Goal: Task Accomplishment & Management: Use online tool/utility

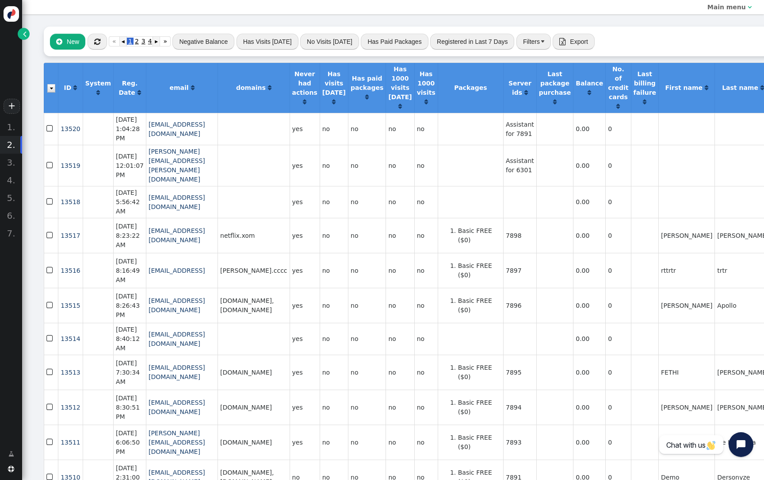
click at [100, 43] on span "" at bounding box center [97, 41] width 6 height 7
click at [102, 45] on button "" at bounding box center [97, 42] width 19 height 16
click at [26, 32] on span "" at bounding box center [25, 33] width 4 height 9
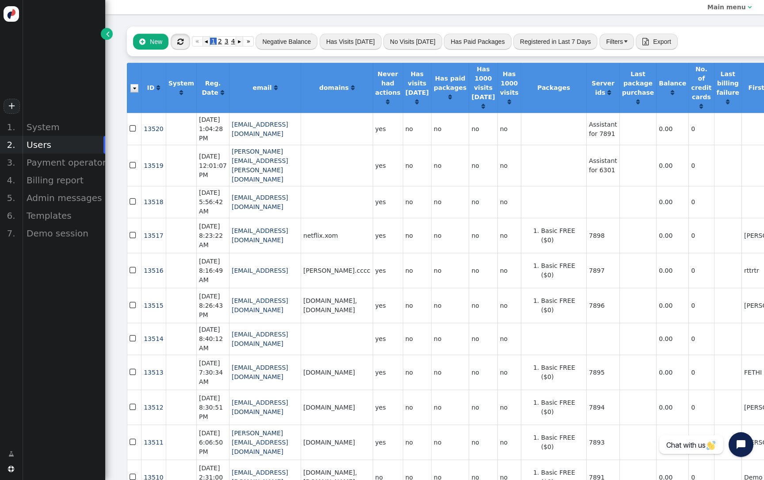
click at [188, 46] on button "" at bounding box center [180, 42] width 19 height 16
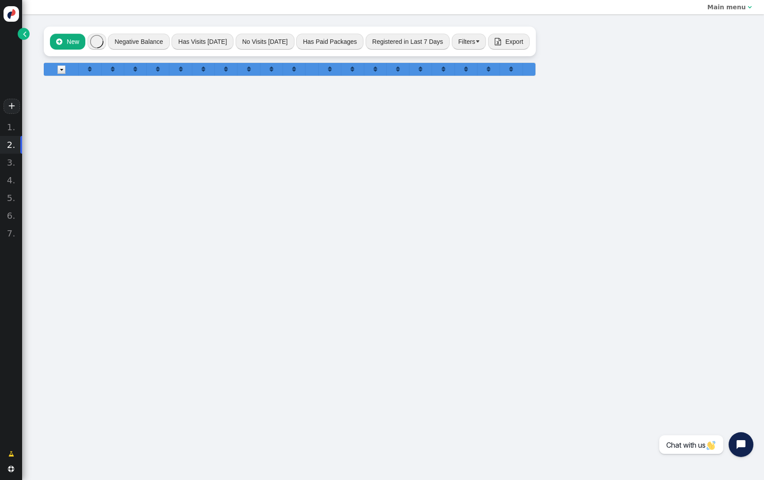
click at [26, 37] on link "" at bounding box center [24, 34] width 12 height 12
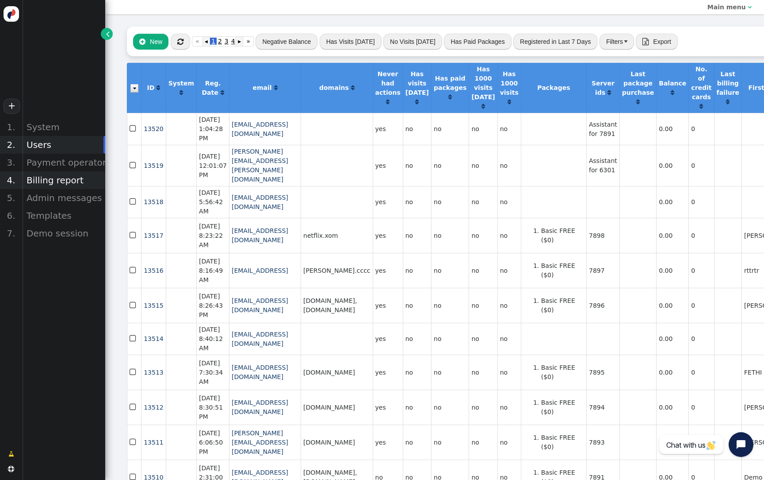
click at [78, 180] on div "Billing report" at bounding box center [63, 180] width 83 height 18
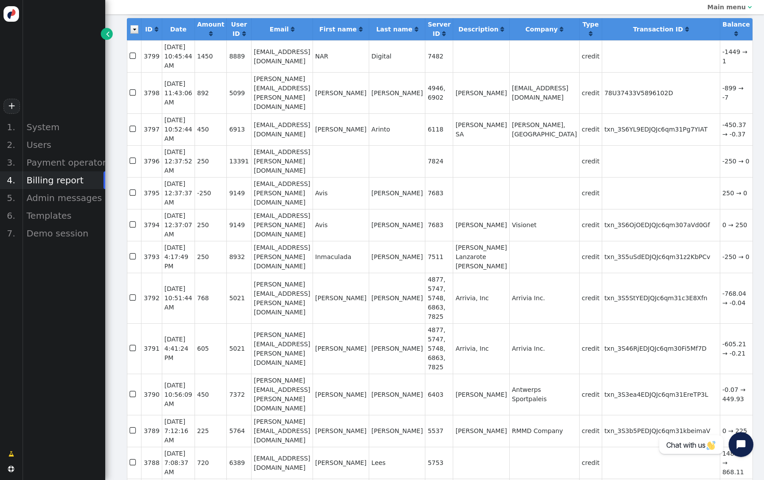
scroll to position [43, 0]
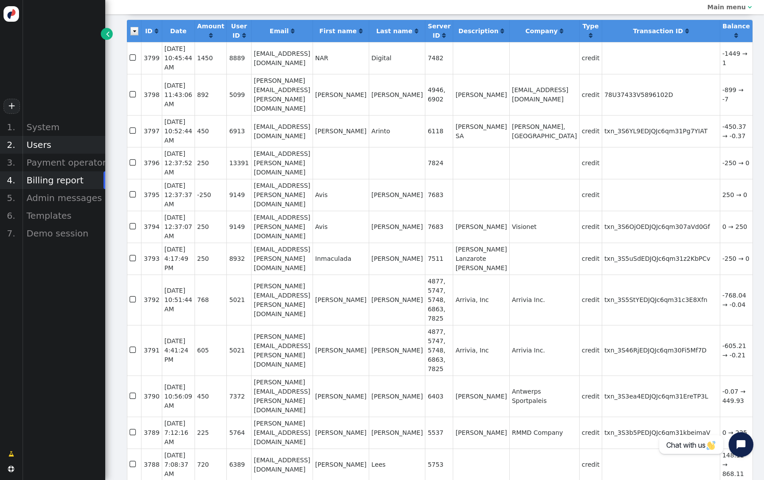
click at [52, 152] on div "Users" at bounding box center [63, 145] width 83 height 18
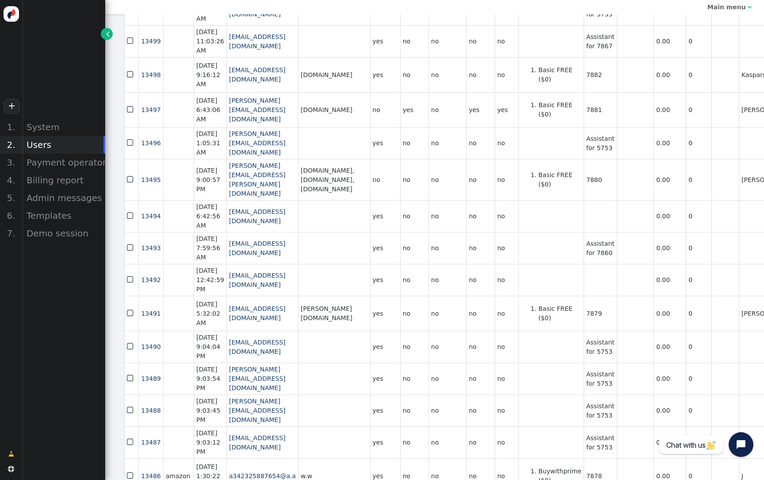
scroll to position [748, 2]
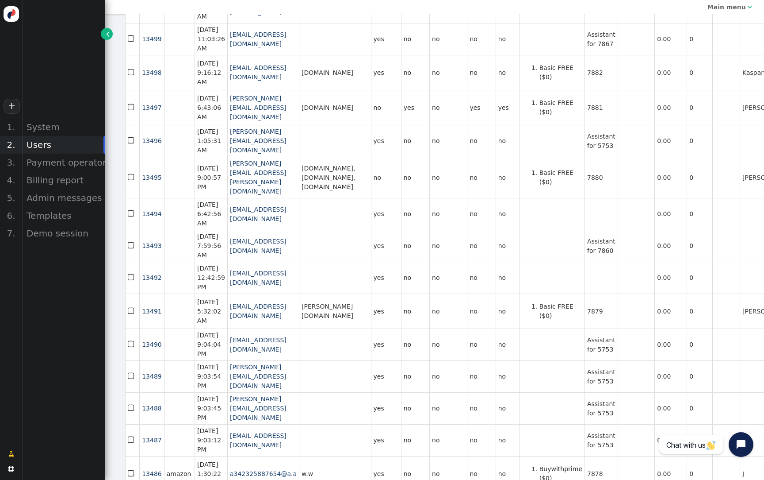
click at [618, 198] on td "7880" at bounding box center [601, 177] width 33 height 41
copy td "7880"
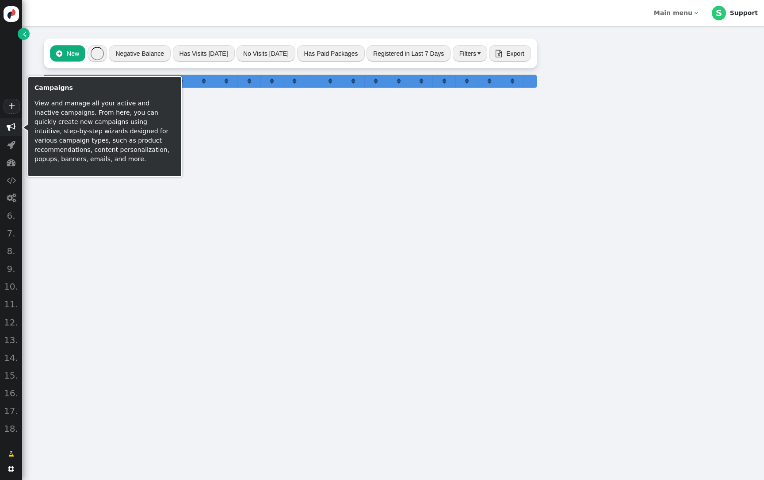
click at [11, 127] on span "" at bounding box center [11, 127] width 9 height 9
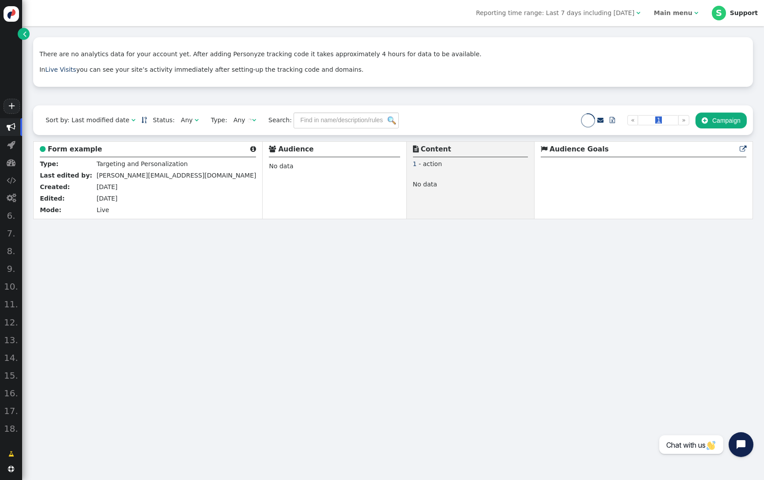
click at [722, 71] on p "In Live Visits you can see your site’s activity immediately after setting-up th…" at bounding box center [393, 69] width 708 height 9
click at [76, 145] on b "Form example" at bounding box center [75, 149] width 54 height 8
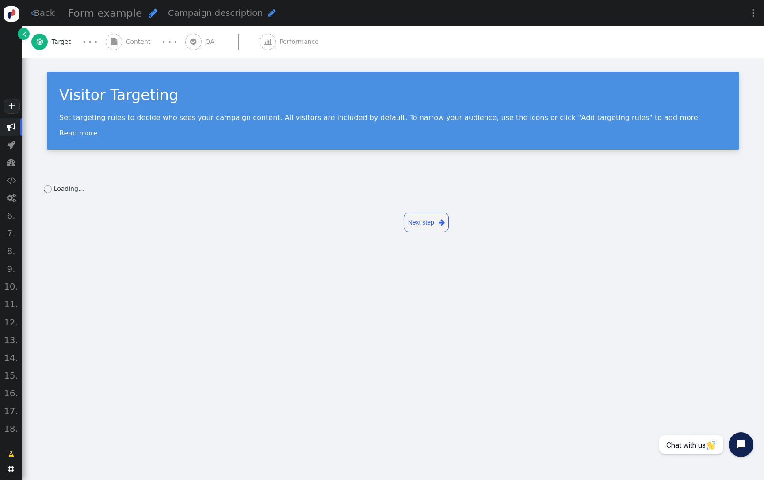
click at [134, 46] on span "Content" at bounding box center [140, 41] width 28 height 9
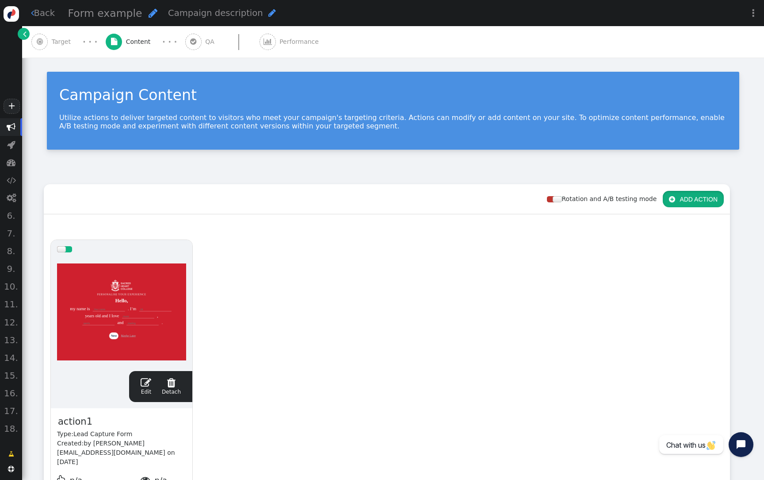
click at [688, 197] on button " ADD ACTION" at bounding box center [693, 199] width 61 height 16
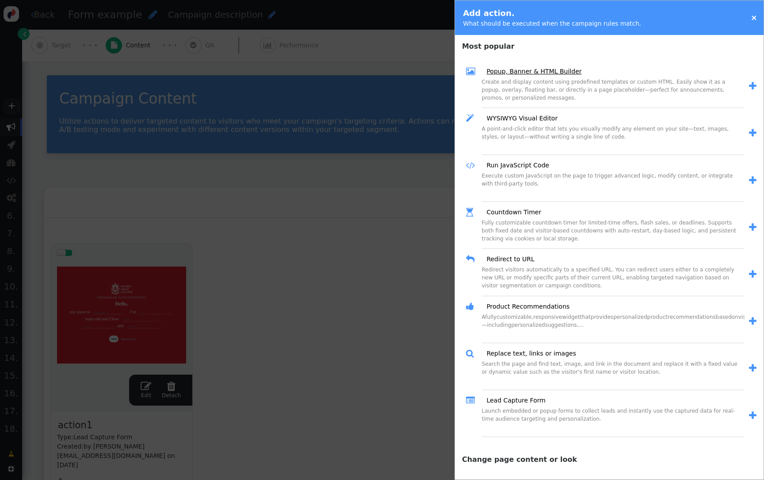
click at [537, 75] on link "Popup, Banner & HTML Builder" at bounding box center [530, 71] width 101 height 9
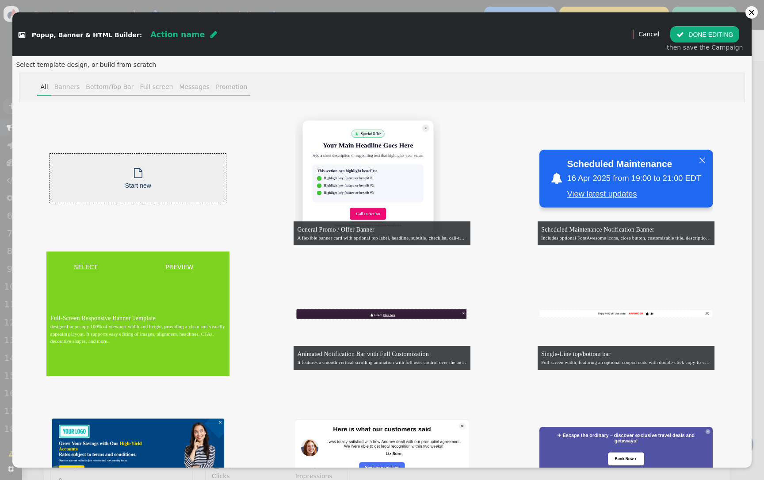
click at [93, 298] on td "Full-Screen Responsive Banner Template designed to occupy 100% of viewport widt…" at bounding box center [137, 329] width 183 height 93
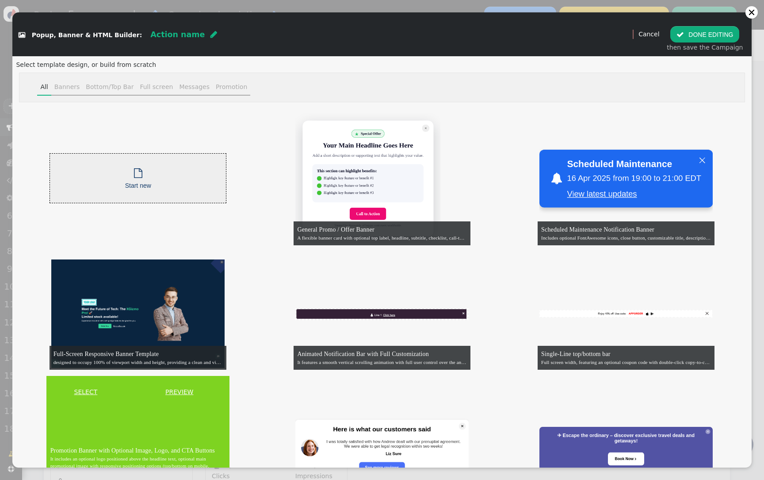
click at [93, 387] on link "SELECT" at bounding box center [85, 391] width 75 height 9
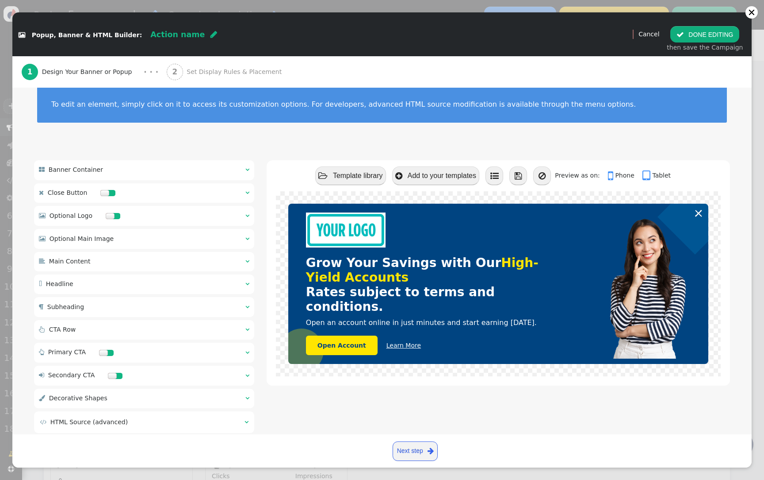
scroll to position [23, 0]
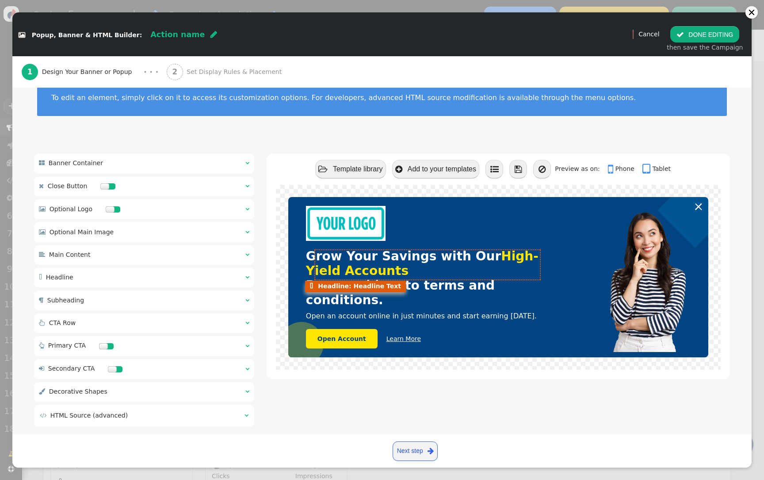
click at [354, 260] on font "Grow Your Savings with Our High-Yield Accounts" at bounding box center [422, 263] width 233 height 29
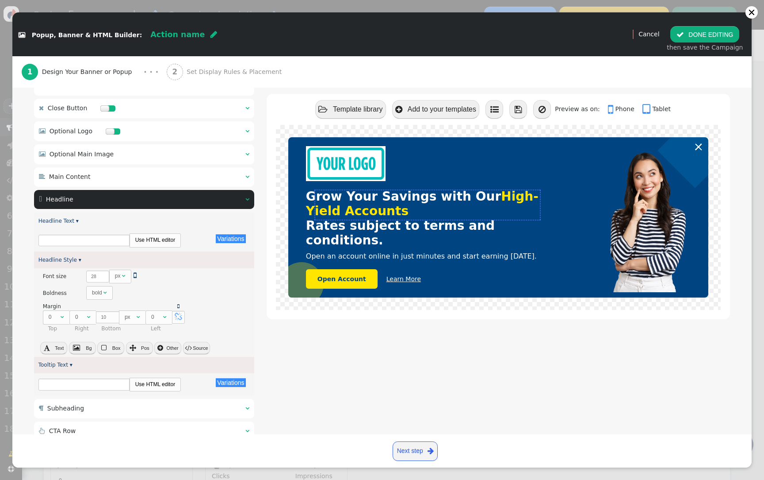
scroll to position [119, 0]
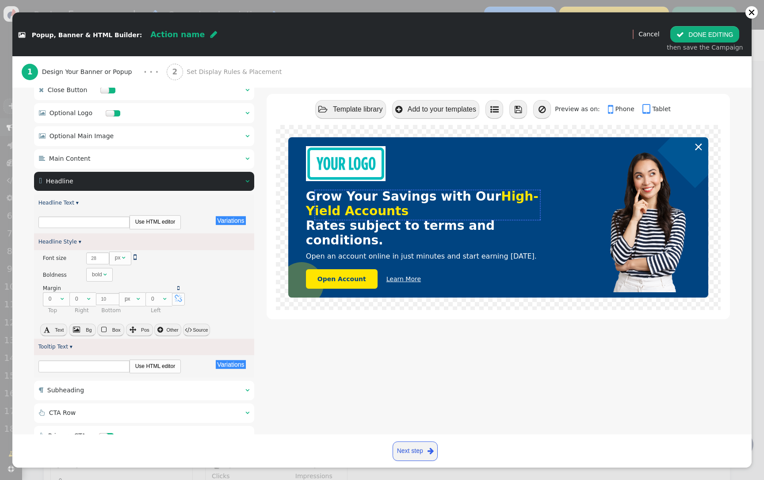
type input "Rates subject to terms and conditions."
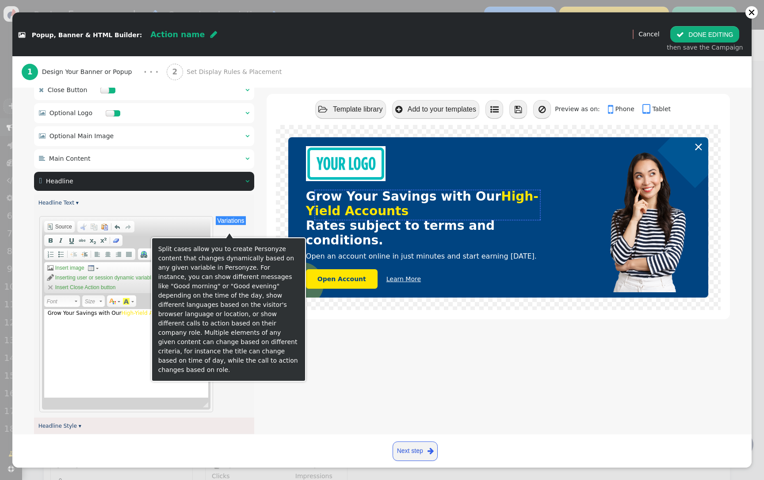
click at [227, 225] on button "Variations" at bounding box center [231, 220] width 30 height 9
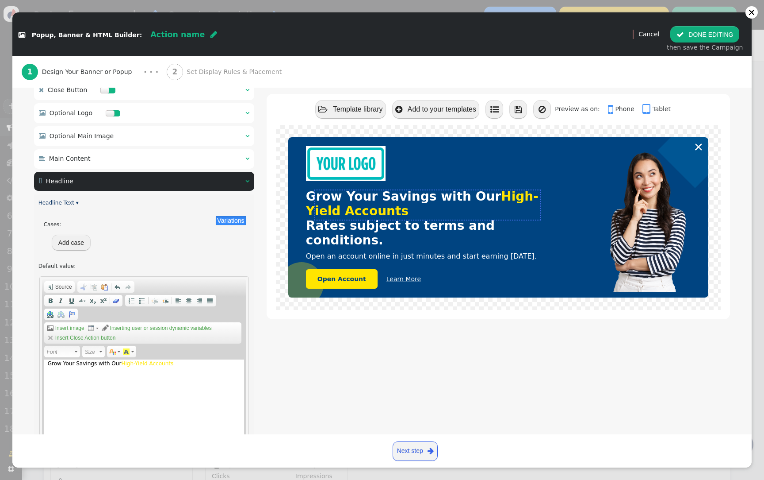
click at [70, 250] on button "Add case" at bounding box center [71, 242] width 39 height 16
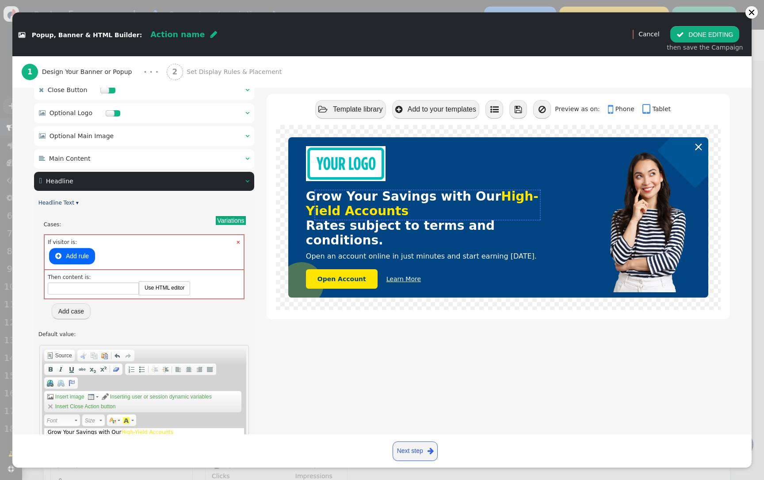
click at [85, 264] on button " Add rule" at bounding box center [72, 256] width 46 height 16
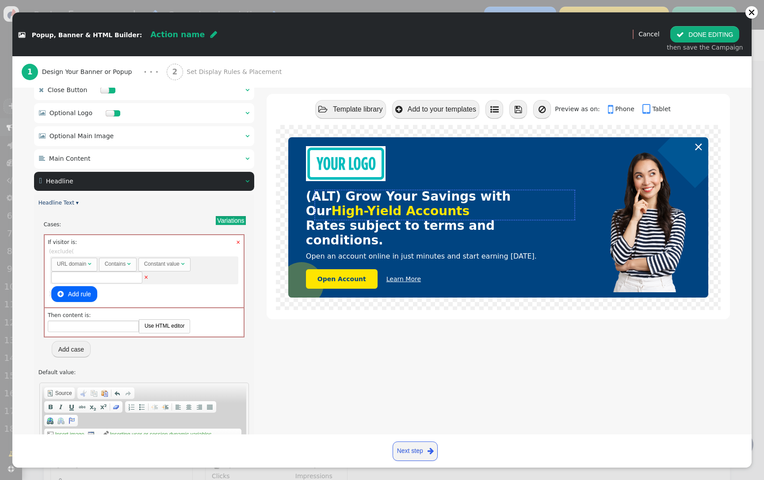
click at [86, 268] on div "URL domain" at bounding box center [71, 264] width 29 height 8
click at [88, 268] on div "interests_prop" at bounding box center [74, 264] width 34 height 8
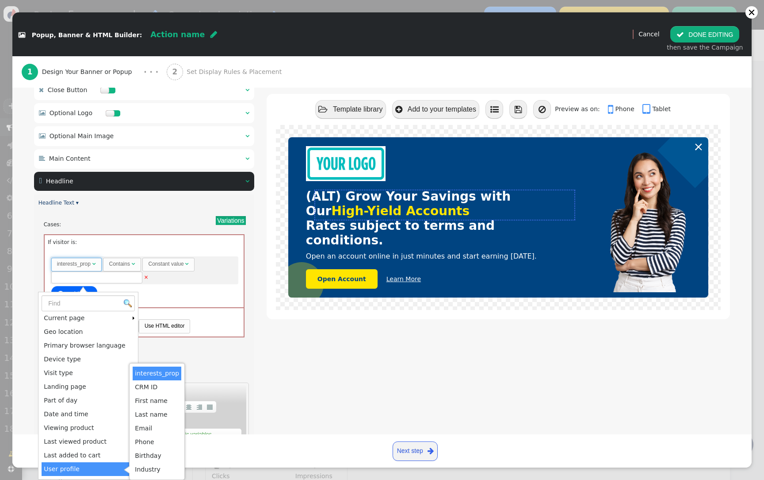
click at [280, 412] on div " Template library  Add to your templates    Preview as on:  Phone  Table…" at bounding box center [499, 459] width 464 height 802
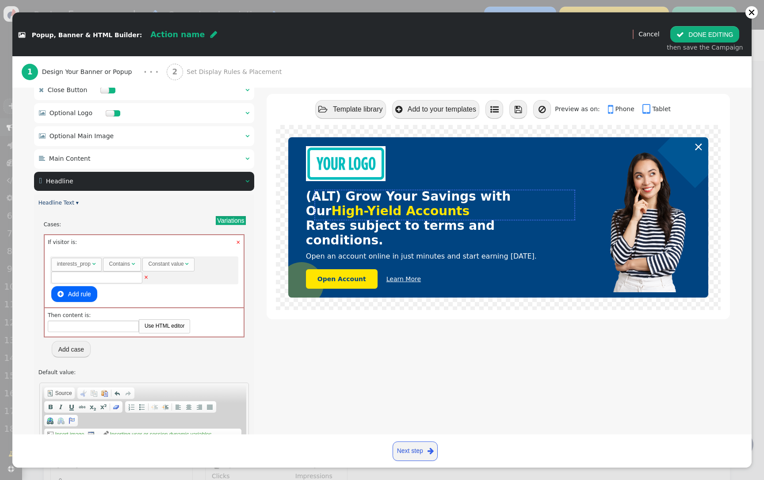
click at [164, 332] on link "Use HTML editor" at bounding box center [164, 325] width 51 height 12
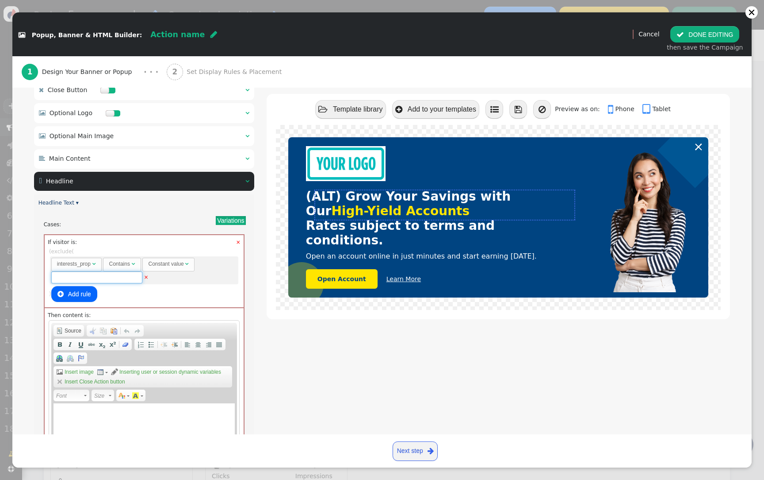
click at [117, 283] on input "text" at bounding box center [96, 277] width 91 height 12
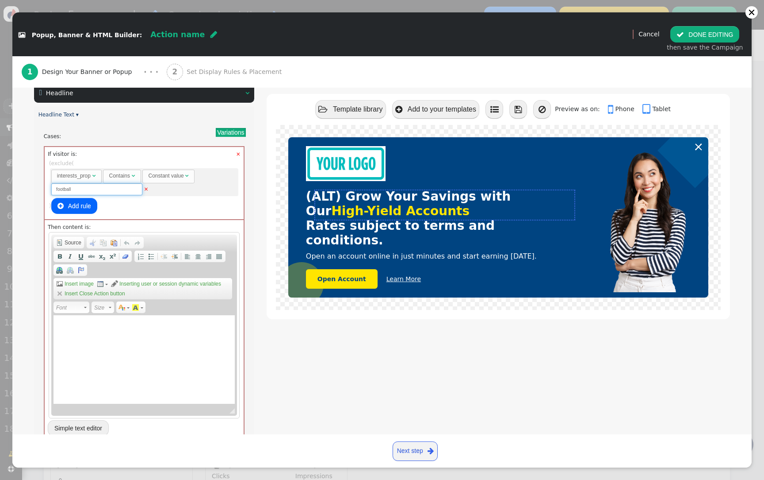
scroll to position [232, 0]
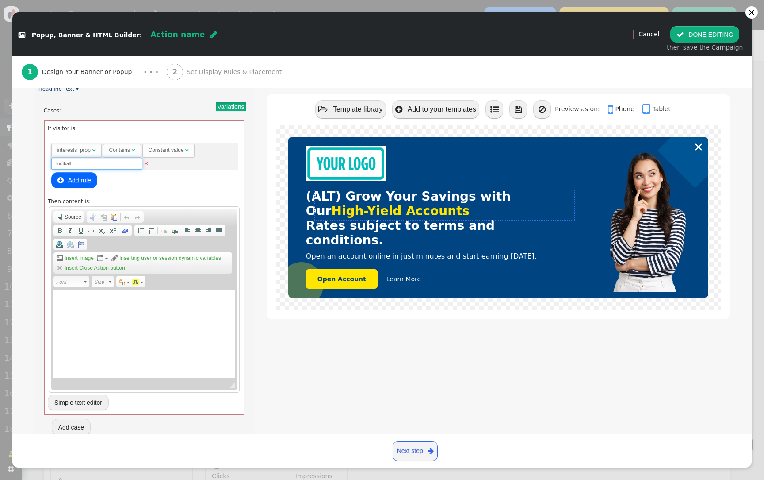
type input "football"
click at [110, 335] on div "Rich Text Editor, editor2" at bounding box center [144, 333] width 181 height 88
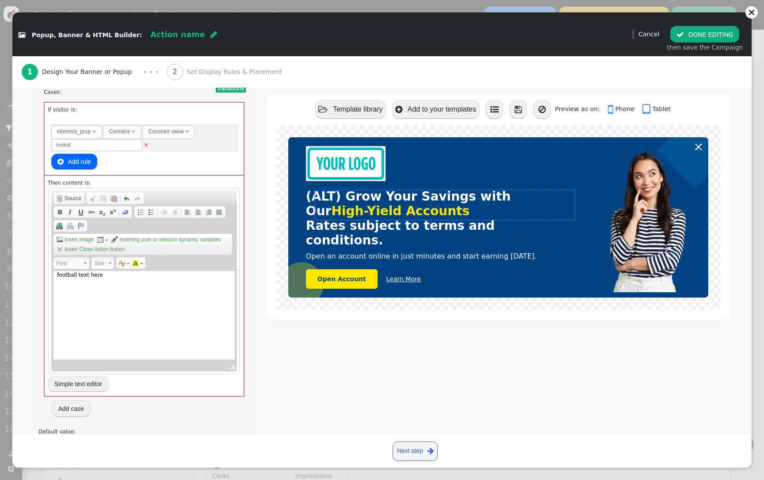
scroll to position [252, 0]
click at [759, 439] on div " Popup, Banner & HTML Builder: Action name  (Nothing)   Preview Cancel  DO…" at bounding box center [382, 240] width 764 height 480
